Goal: Information Seeking & Learning: Find specific fact

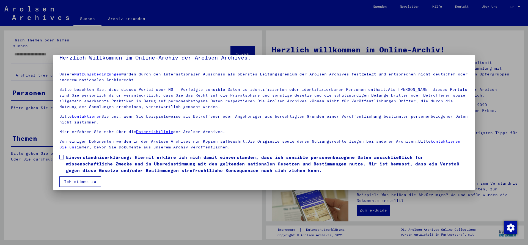
scroll to position [12, 0]
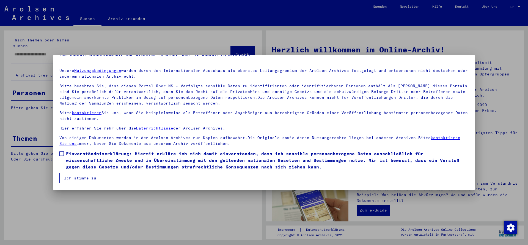
drag, startPoint x: 63, startPoint y: 153, endPoint x: 56, endPoint y: 165, distance: 14.5
click at [63, 153] on span at bounding box center [61, 154] width 4 height 4
click at [64, 178] on button "Ich stimme zu" at bounding box center [79, 178] width 41 height 10
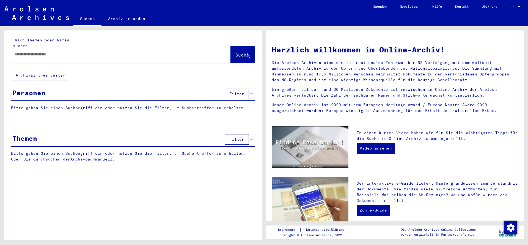
click at [54, 52] on div at bounding box center [112, 54] width 203 height 12
click at [54, 52] on input "text" at bounding box center [114, 55] width 200 height 6
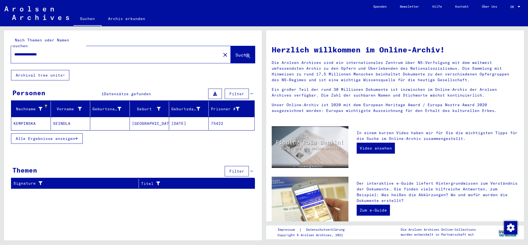
click at [31, 120] on mat-cell "KEMPINSKA" at bounding box center [31, 123] width 40 height 13
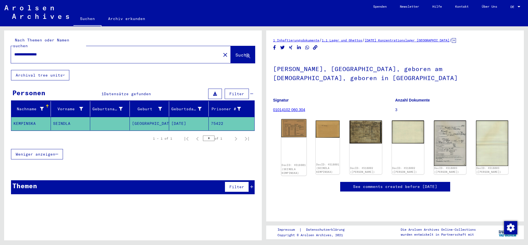
click at [292, 134] on img at bounding box center [293, 128] width 25 height 18
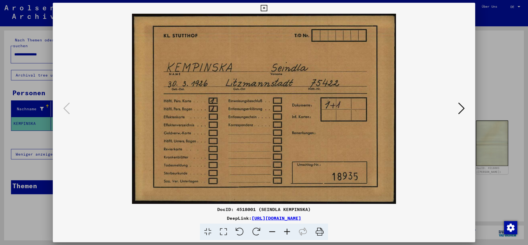
click at [459, 111] on icon at bounding box center [461, 108] width 7 height 13
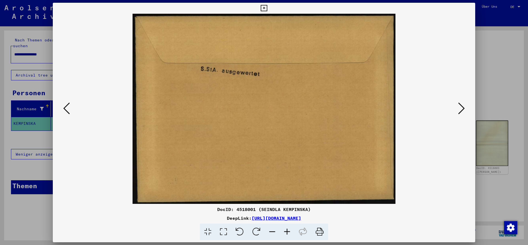
click at [459, 111] on icon at bounding box center [461, 108] width 7 height 13
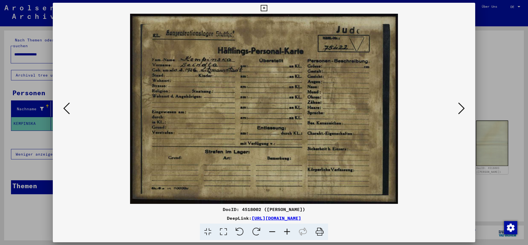
click at [459, 111] on icon at bounding box center [461, 108] width 7 height 13
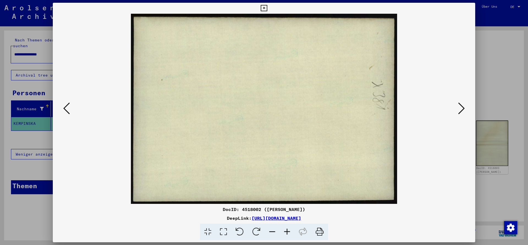
click at [459, 111] on icon at bounding box center [461, 108] width 7 height 13
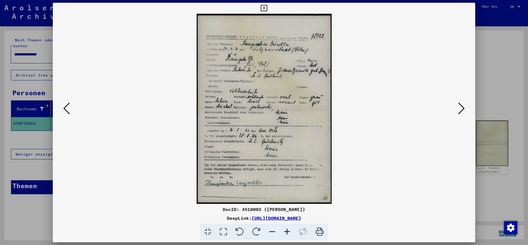
click at [459, 111] on icon at bounding box center [461, 108] width 7 height 13
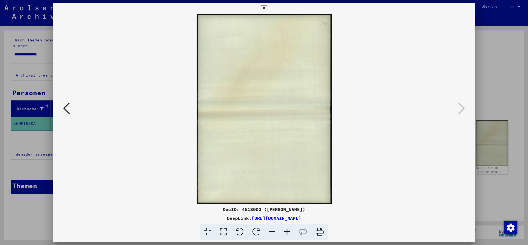
click at [265, 7] on icon at bounding box center [264, 8] width 6 height 7
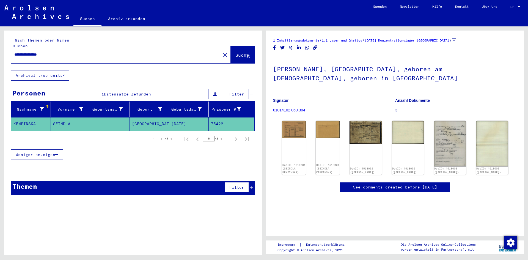
drag, startPoint x: 38, startPoint y: 50, endPoint x: 69, endPoint y: 52, distance: 30.8
click at [69, 52] on div "**********" at bounding box center [114, 54] width 206 height 12
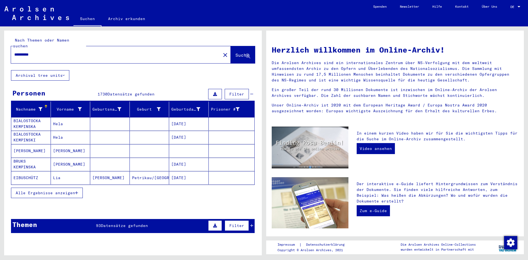
click at [229, 92] on span "Filter" at bounding box center [236, 94] width 15 height 5
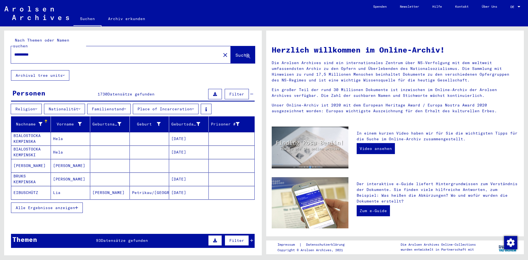
click at [194, 107] on icon at bounding box center [193, 109] width 2 height 4
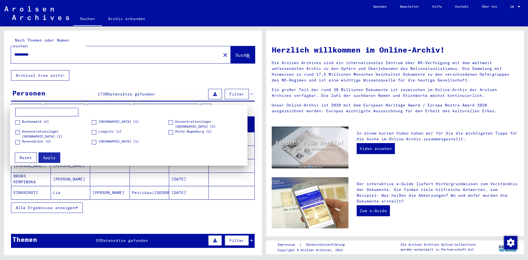
click at [19, 143] on span at bounding box center [17, 142] width 4 height 4
click at [17, 131] on span at bounding box center [17, 132] width 4 height 4
click at [48, 160] on button "Apply" at bounding box center [49, 157] width 22 height 10
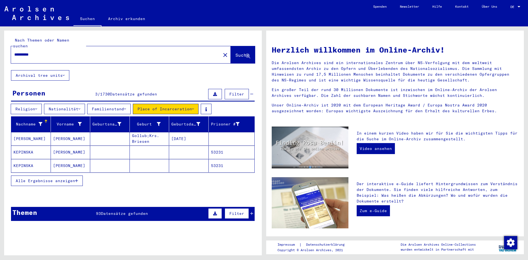
click at [74, 178] on span "Alle Ergebnisse anzeigen" at bounding box center [45, 180] width 59 height 5
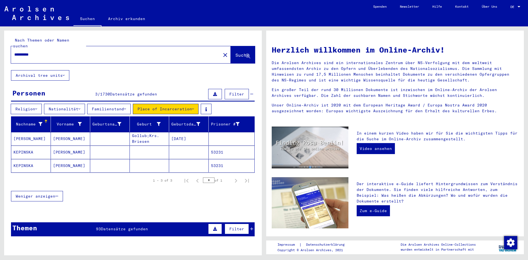
click at [33, 146] on mat-cell "KEPINSKA" at bounding box center [31, 151] width 40 height 13
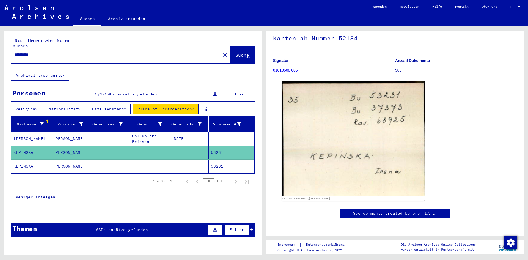
scroll to position [165, 0]
click at [23, 159] on mat-cell "KEPINSKA" at bounding box center [31, 165] width 40 height 13
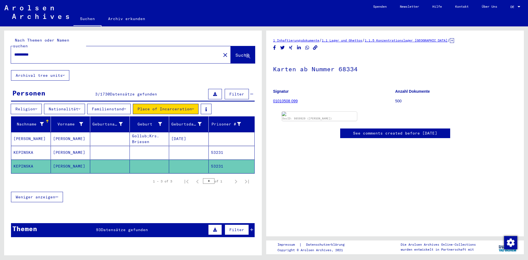
click at [39, 138] on mat-cell "[PERSON_NAME]" at bounding box center [31, 138] width 40 height 13
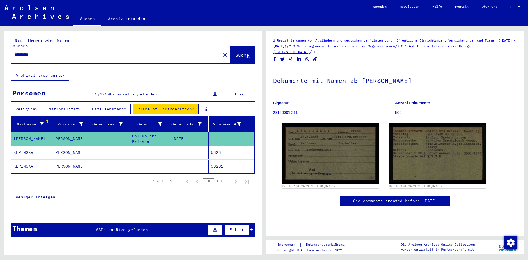
drag, startPoint x: 51, startPoint y: 51, endPoint x: 6, endPoint y: 49, distance: 45.1
click at [7, 49] on div "Nach Themen oder Namen suchen ********* close Suche" at bounding box center [132, 51] width 257 height 40
type input "**********"
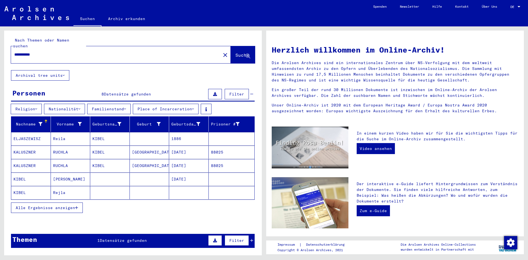
click at [69, 135] on mat-cell "Reila" at bounding box center [71, 138] width 40 height 13
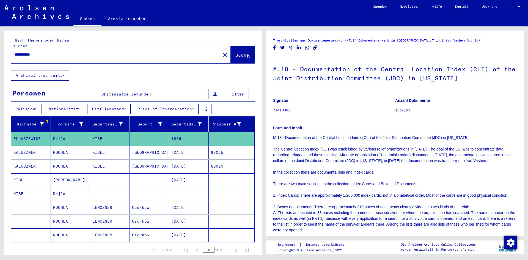
click at [37, 177] on mat-cell "KIBEL" at bounding box center [31, 179] width 40 height 13
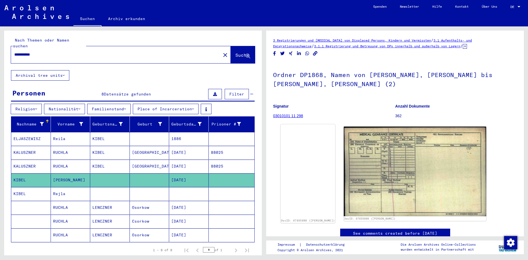
click at [331, 124] on img at bounding box center [307, 124] width 55 height 0
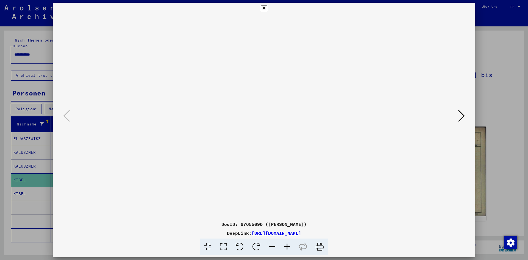
click at [459, 116] on icon at bounding box center [461, 115] width 7 height 13
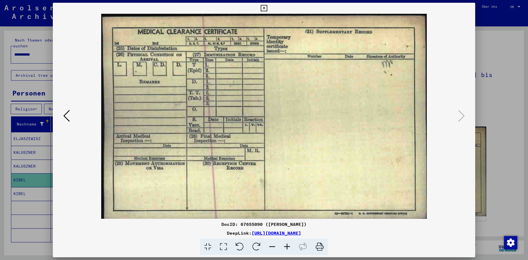
click at [262, 9] on icon at bounding box center [264, 8] width 6 height 7
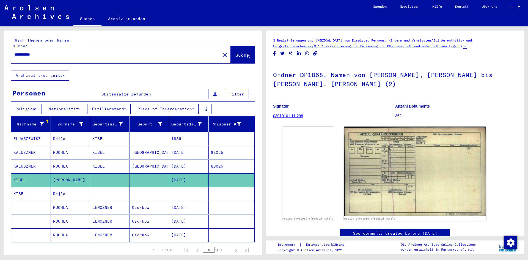
click at [40, 187] on mat-cell "KIBEL" at bounding box center [31, 193] width 40 height 13
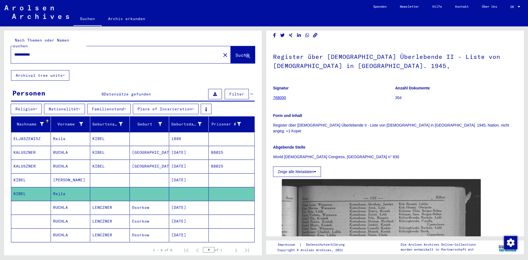
scroll to position [27, 0]
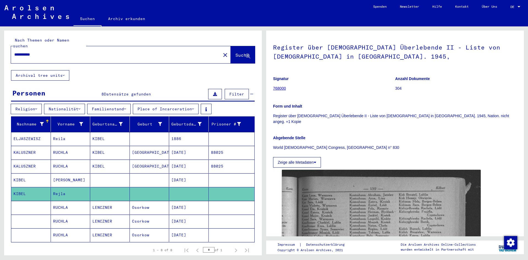
click at [306, 157] on button "Zeige alle Metadaten" at bounding box center [297, 162] width 48 height 10
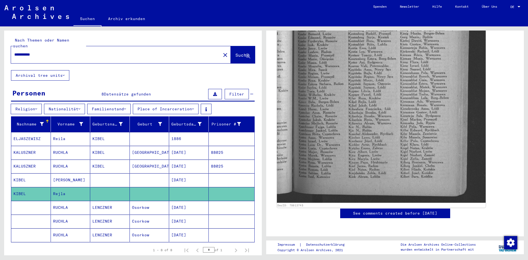
scroll to position [549, 0]
